Goal: Find specific page/section: Find specific page/section

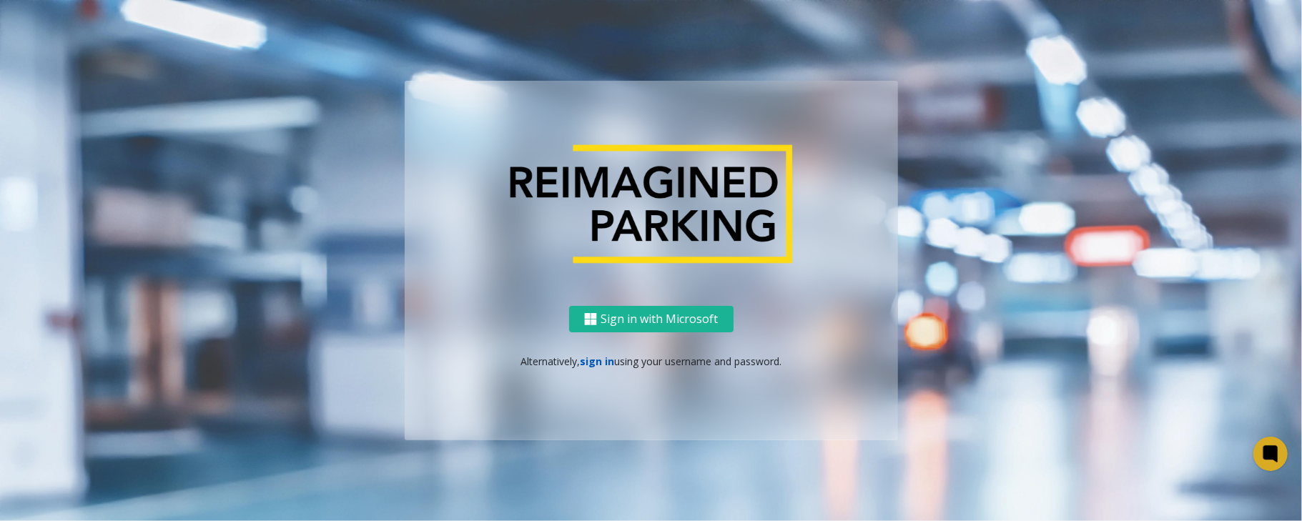
click at [596, 361] on link "sign in" at bounding box center [597, 362] width 34 height 14
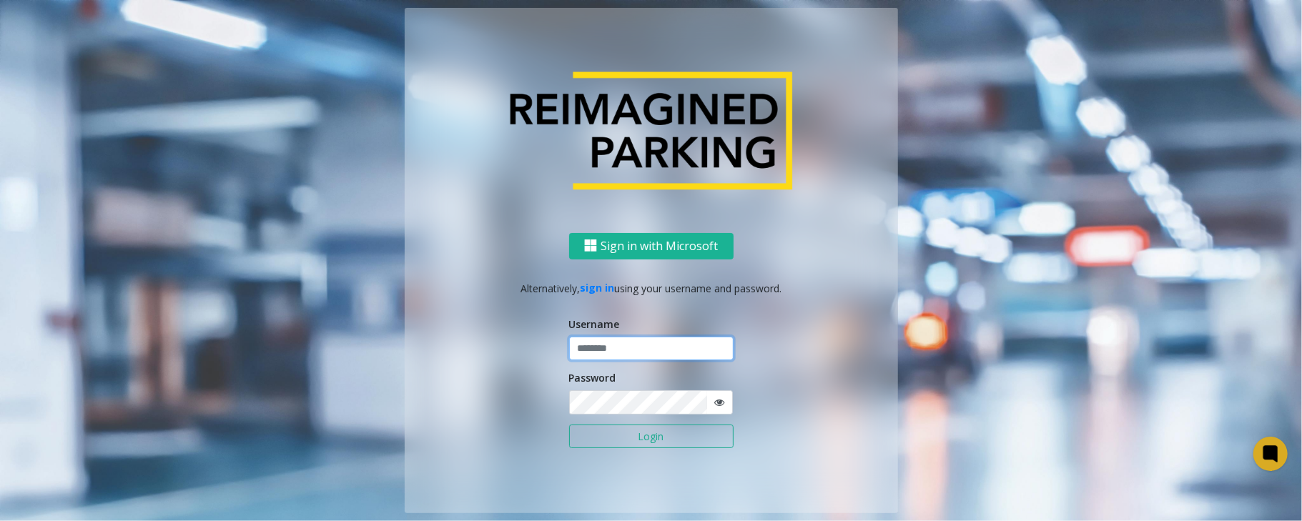
type input "*****"
click at [569, 425] on button "Login" at bounding box center [651, 437] width 164 height 24
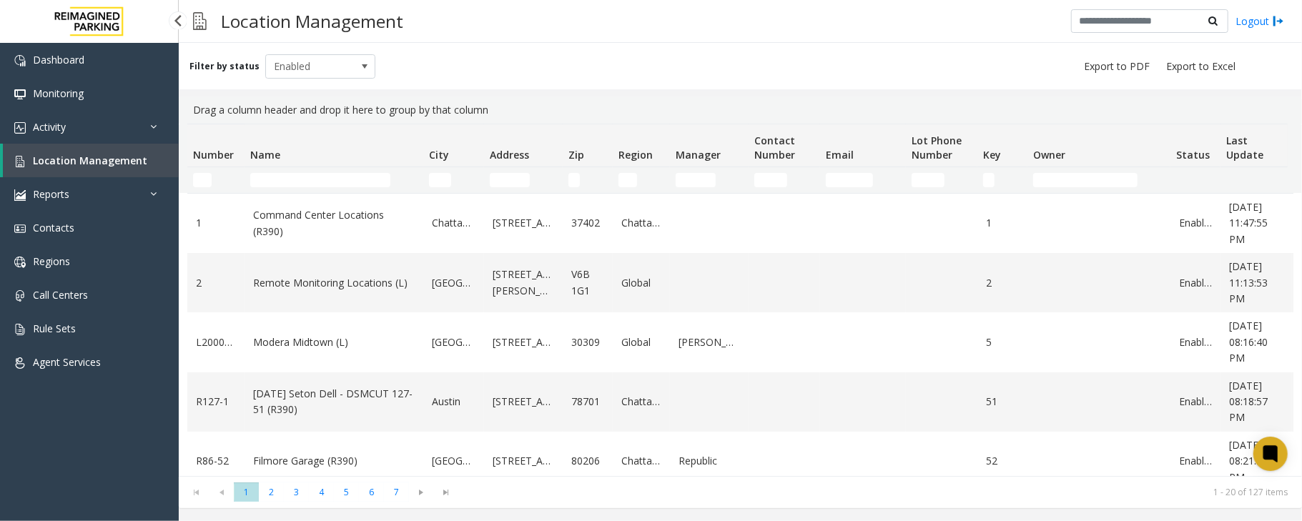
click at [89, 159] on span "Location Management" at bounding box center [90, 161] width 114 height 14
click at [309, 187] on input "Name Filter" at bounding box center [320, 180] width 140 height 14
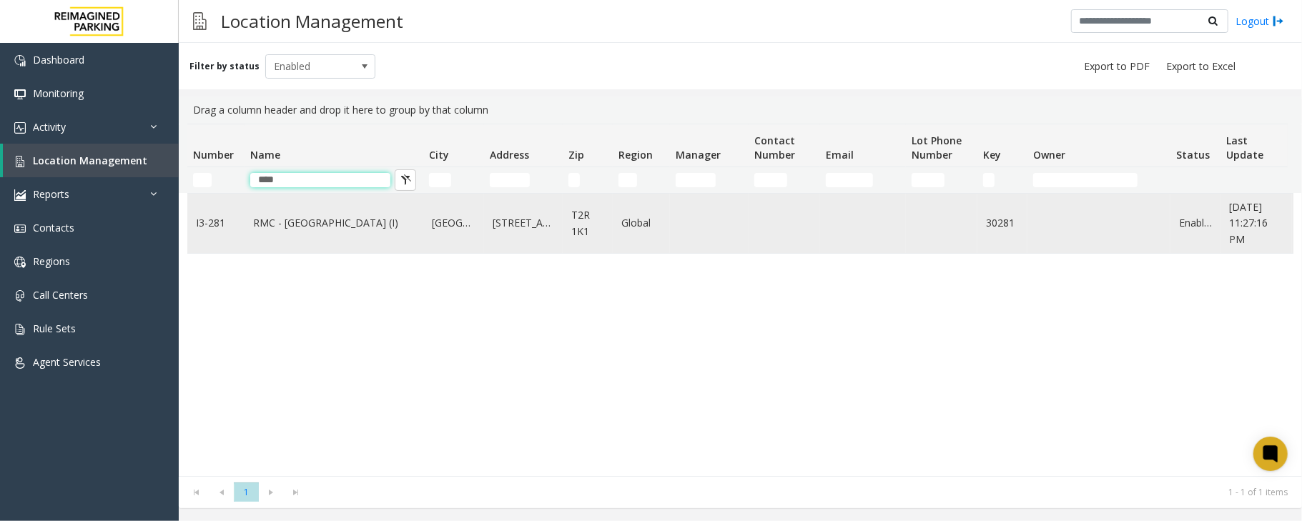
type input "****"
click at [310, 223] on link "RMC - Mount Royal Village (I)" at bounding box center [334, 223] width 162 height 16
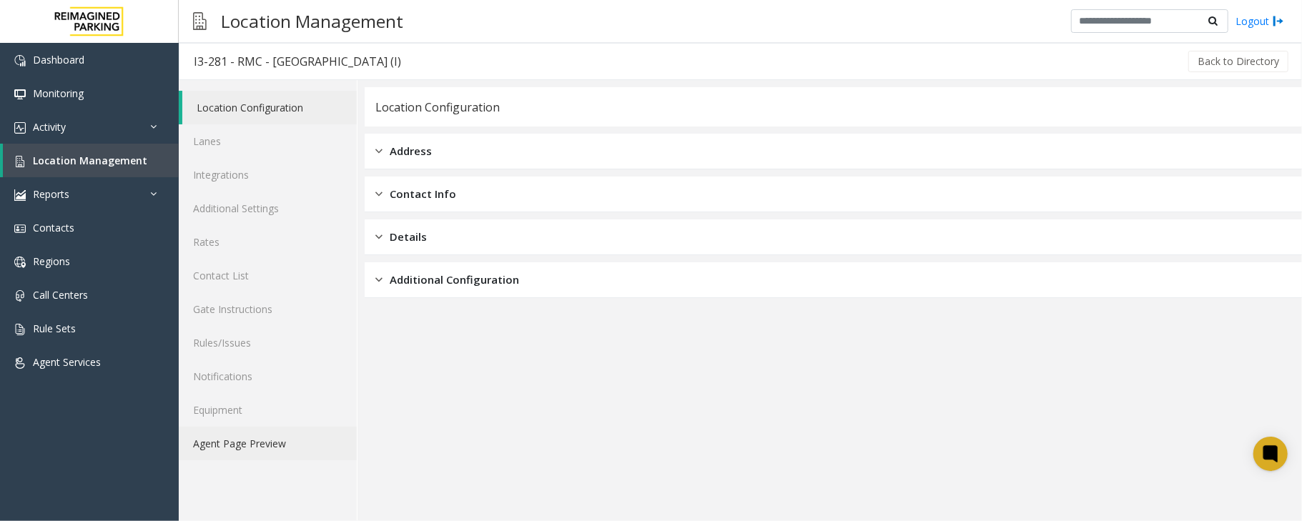
drag, startPoint x: 217, startPoint y: 446, endPoint x: 324, endPoint y: 456, distance: 107.0
click at [217, 446] on link "Agent Page Preview" at bounding box center [268, 444] width 178 height 34
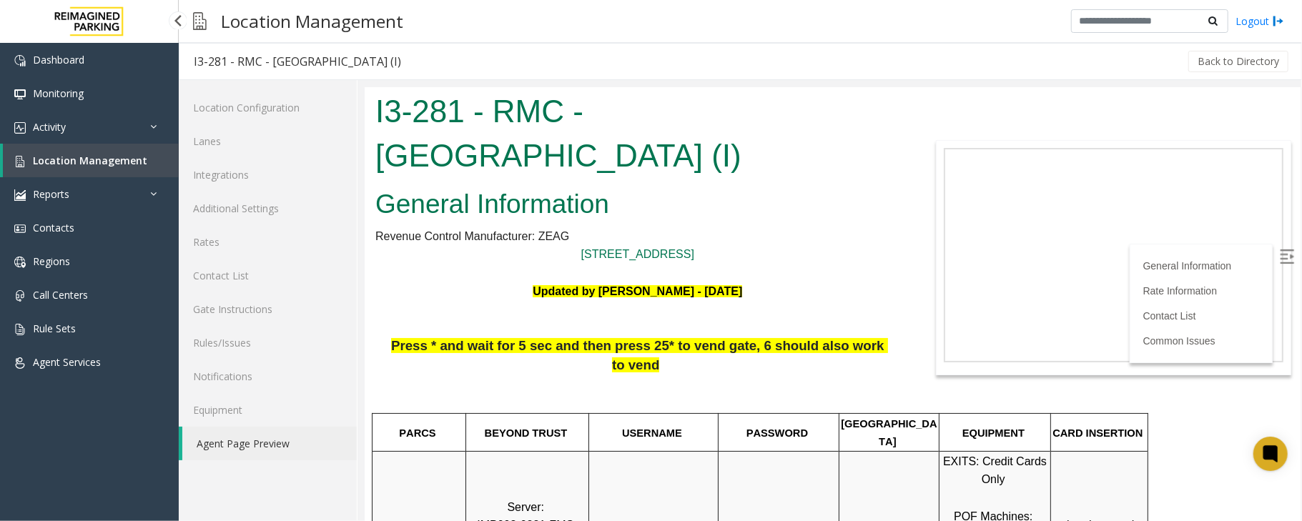
drag, startPoint x: 0, startPoint y: 0, endPoint x: 104, endPoint y: 167, distance: 196.2
click at [104, 167] on link "Location Management" at bounding box center [91, 161] width 176 height 34
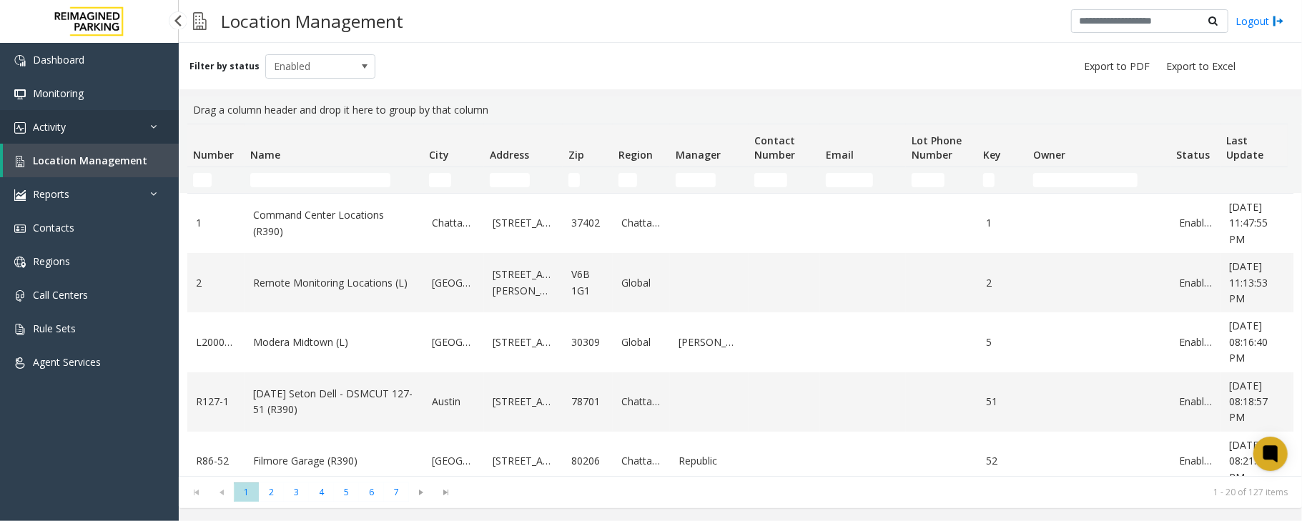
click at [66, 121] on span "Activity" at bounding box center [49, 127] width 33 height 14
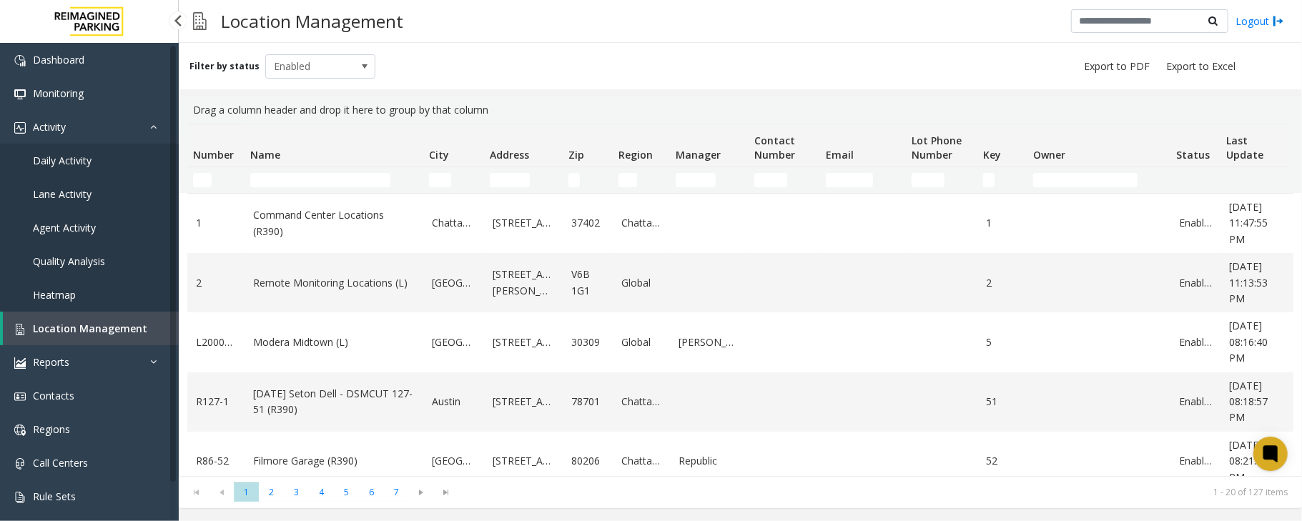
click at [76, 169] on link "Daily Activity" at bounding box center [89, 161] width 179 height 34
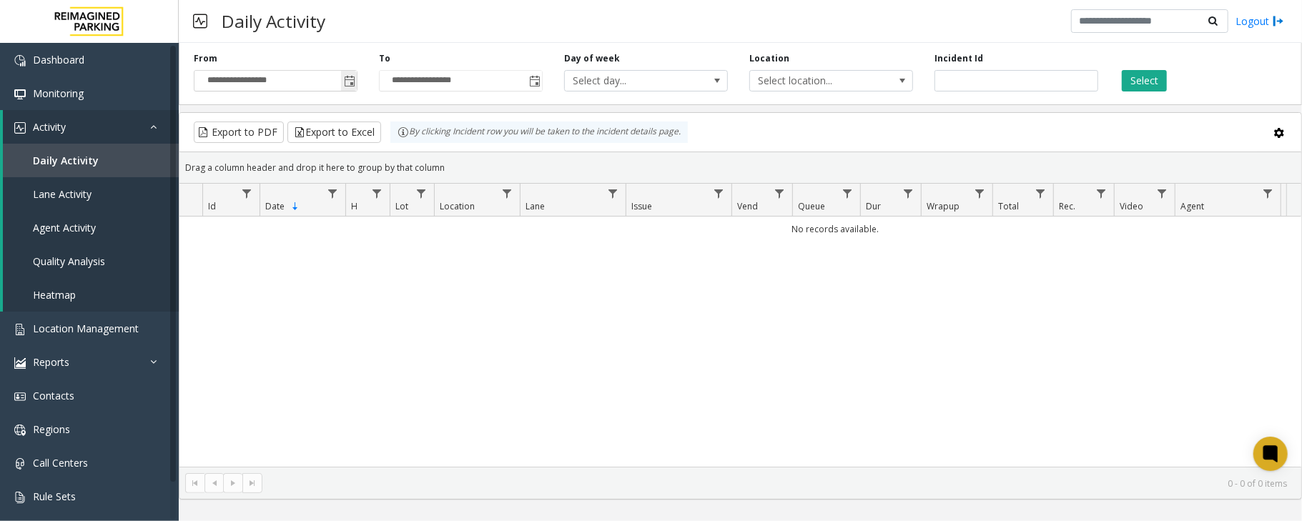
click at [352, 81] on span "Toggle popup" at bounding box center [349, 81] width 11 height 11
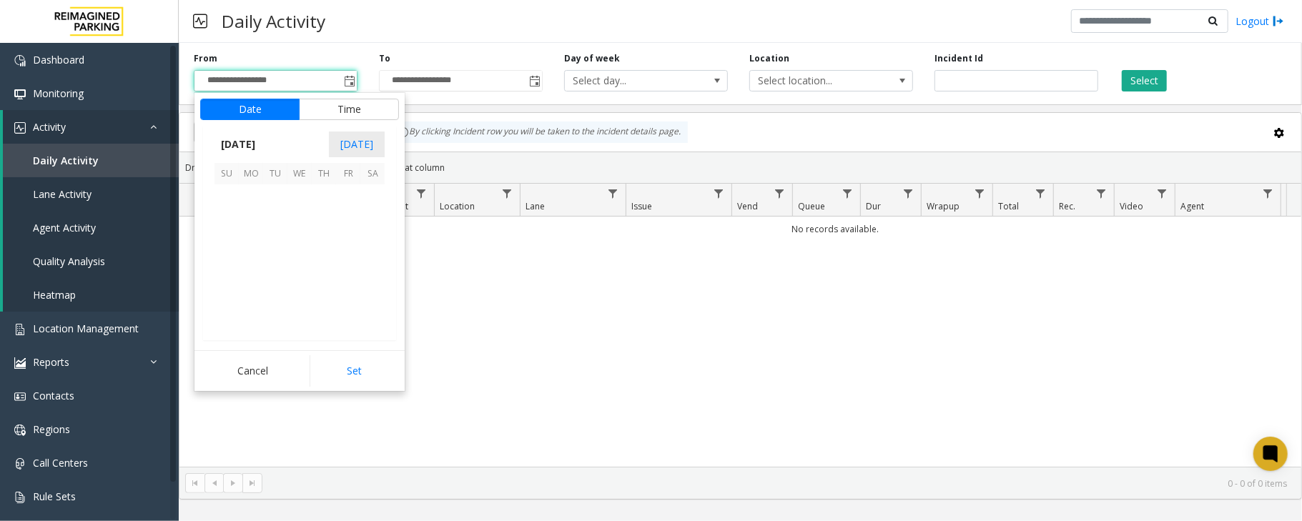
scroll to position [256604, 0]
click at [347, 199] on span "5" at bounding box center [348, 196] width 24 height 24
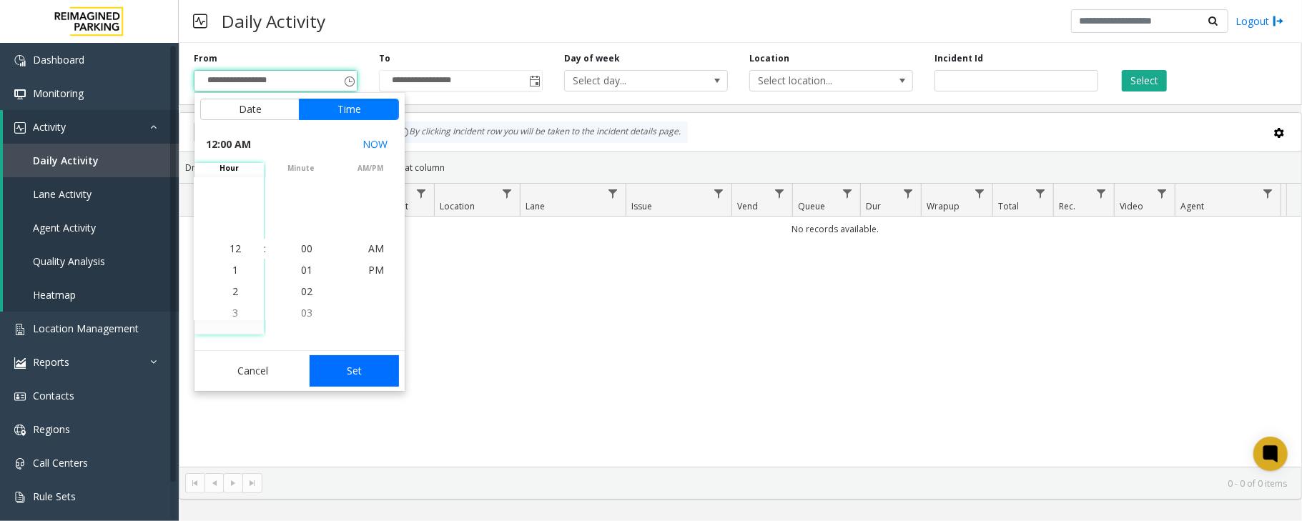
click at [359, 370] on button "Set" at bounding box center [355, 370] width 90 height 31
type input "**********"
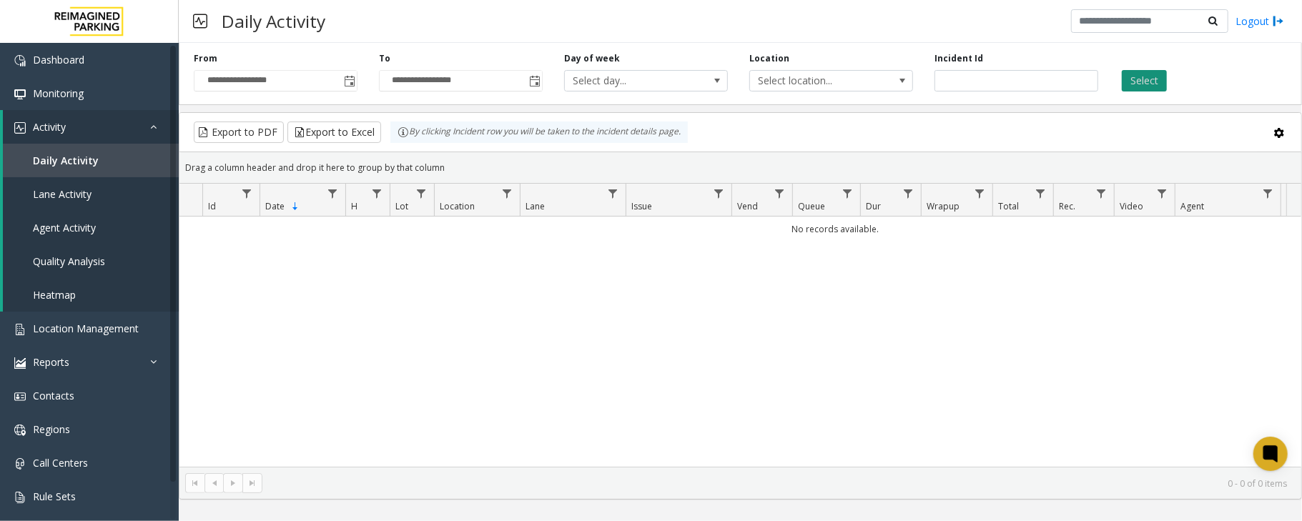
click at [1141, 81] on button "Select" at bounding box center [1144, 80] width 45 height 21
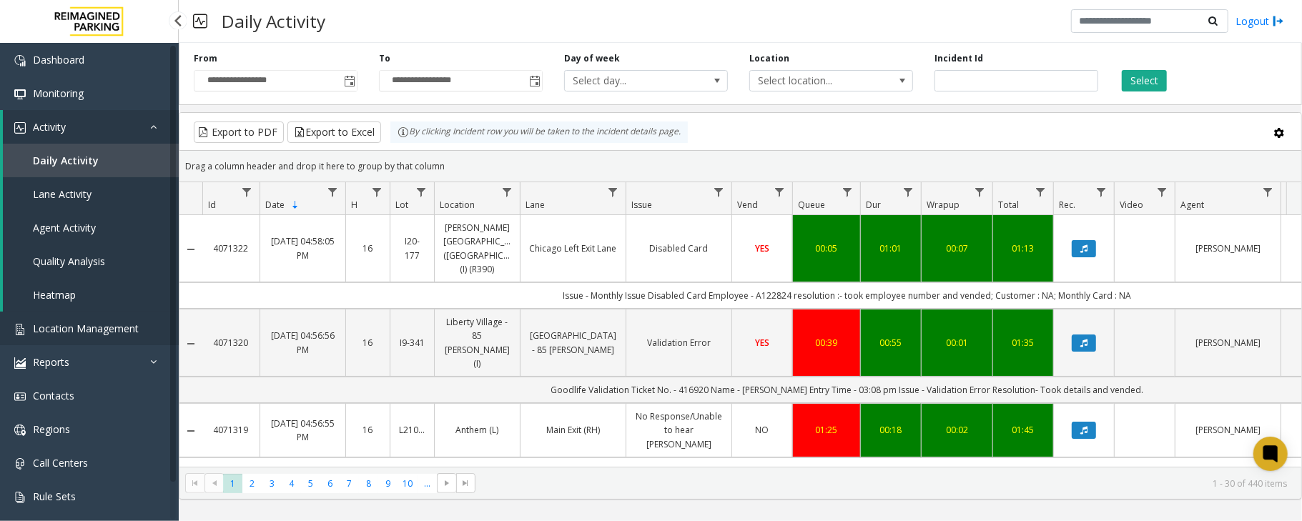
click at [86, 326] on span "Location Management" at bounding box center [86, 329] width 106 height 14
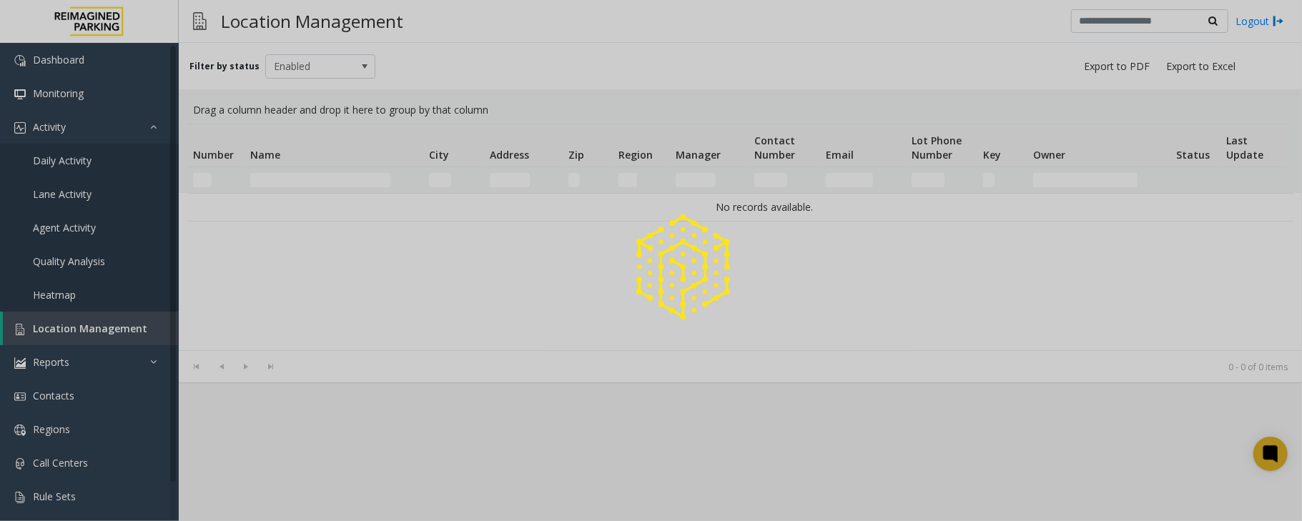
click at [295, 183] on div at bounding box center [651, 260] width 1302 height 521
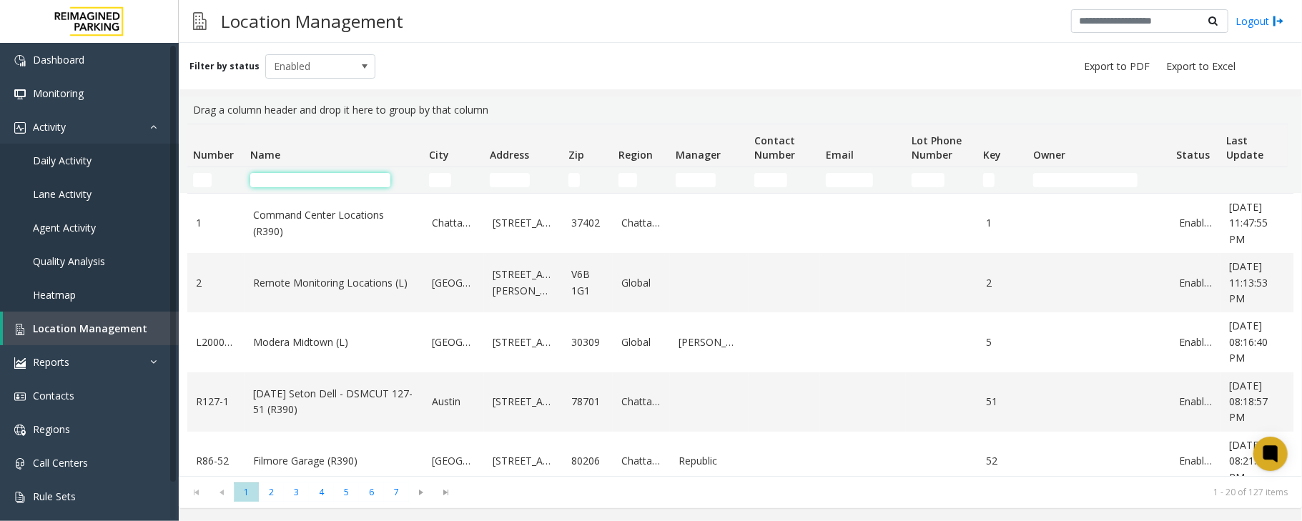
click at [295, 177] on input "Name Filter" at bounding box center [320, 180] width 140 height 14
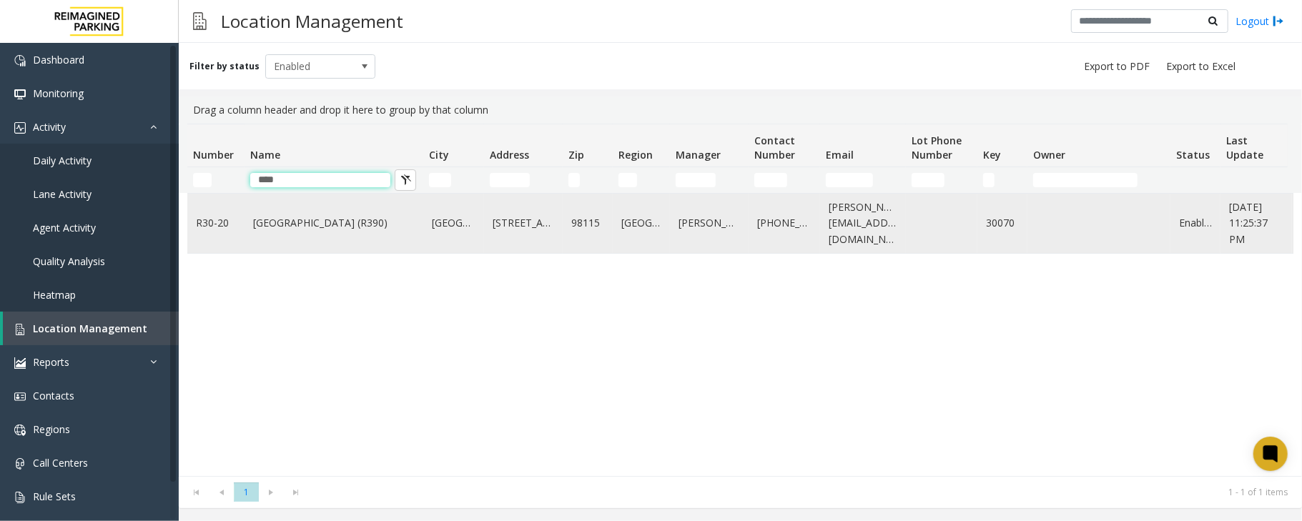
type input "****"
click at [289, 235] on td "Green Lake Village (R390)" at bounding box center [334, 223] width 179 height 59
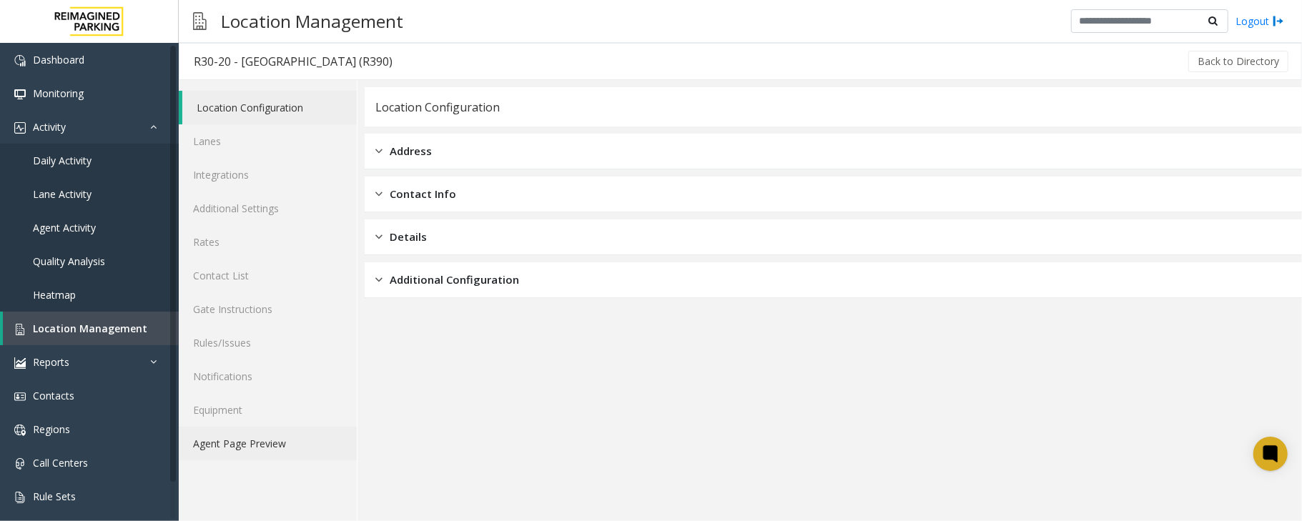
click at [250, 446] on link "Agent Page Preview" at bounding box center [268, 444] width 178 height 34
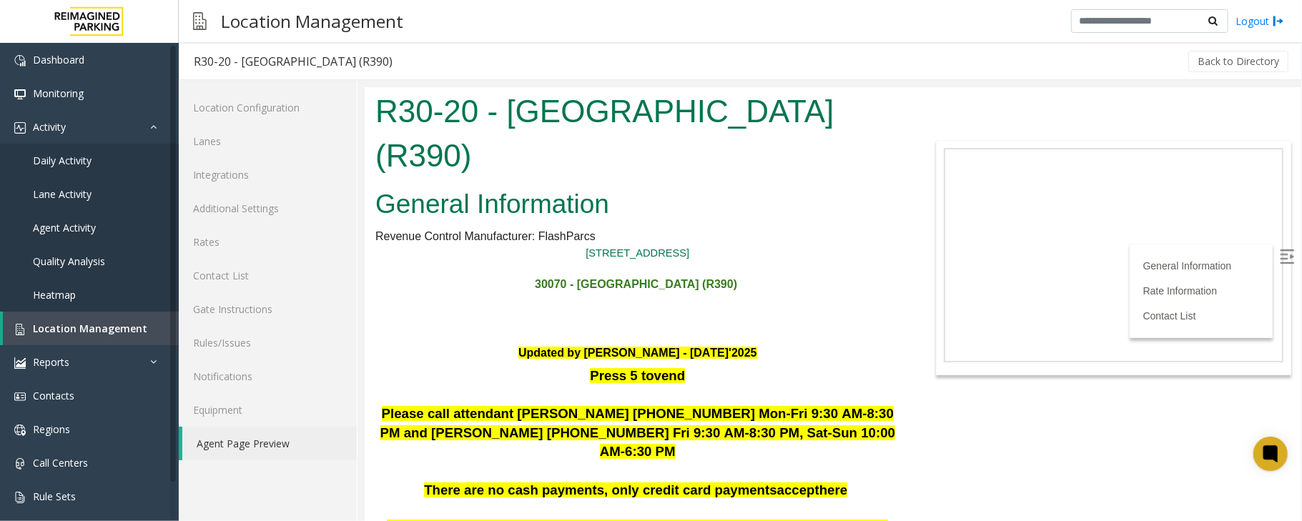
click at [1279, 259] on img at bounding box center [1286, 256] width 14 height 14
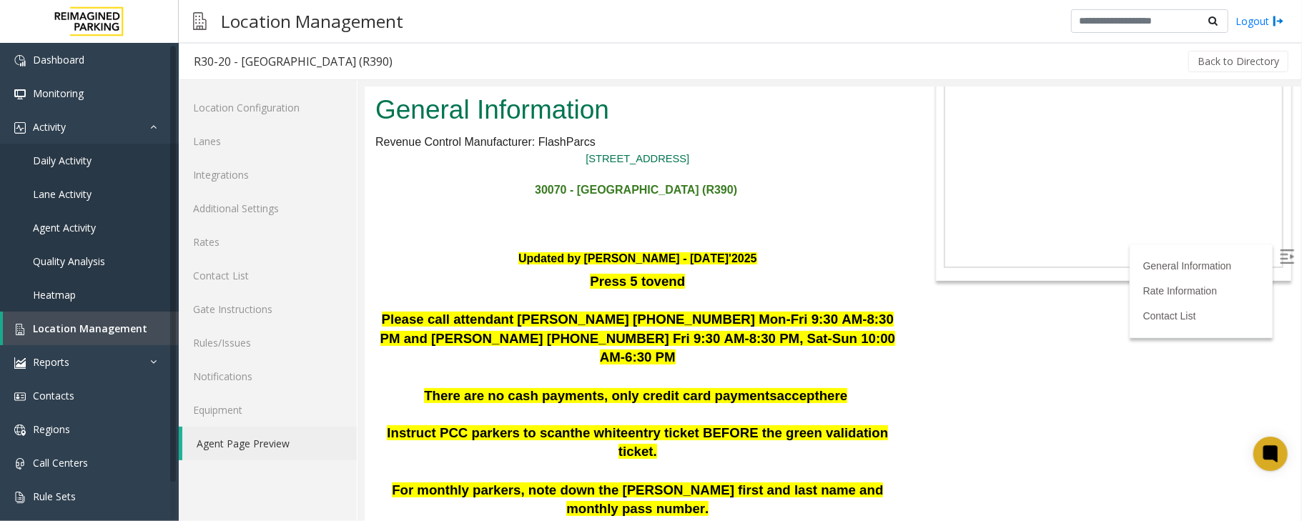
scroll to position [95, 0]
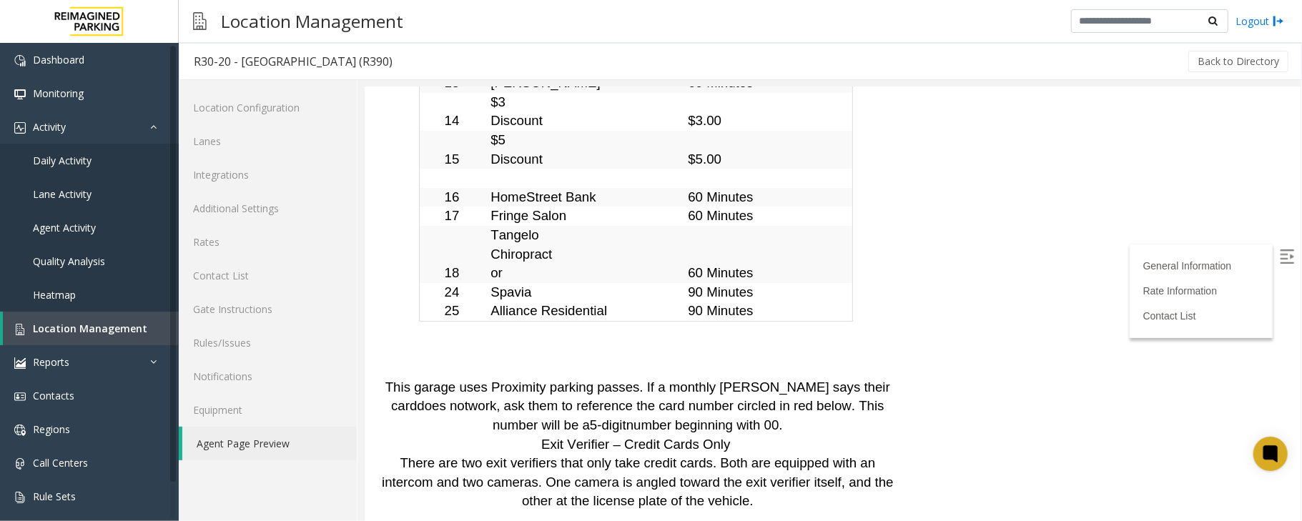
scroll to position [3796, 0]
